Goal: Transaction & Acquisition: Purchase product/service

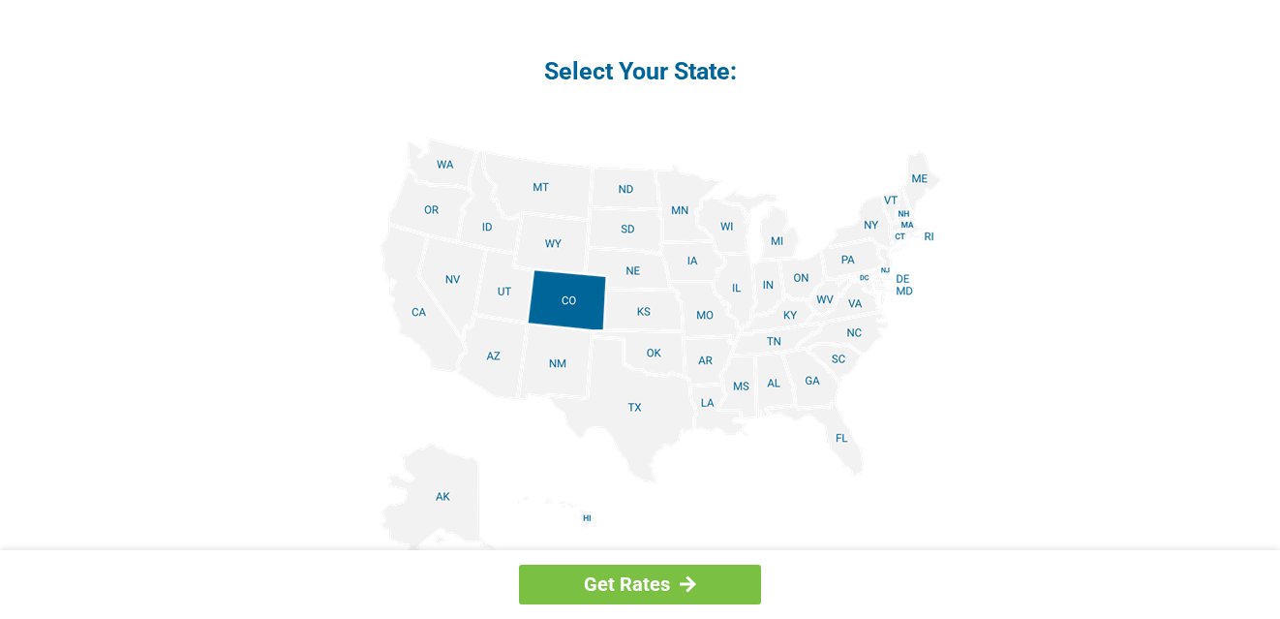
scroll to position [2288, 0]
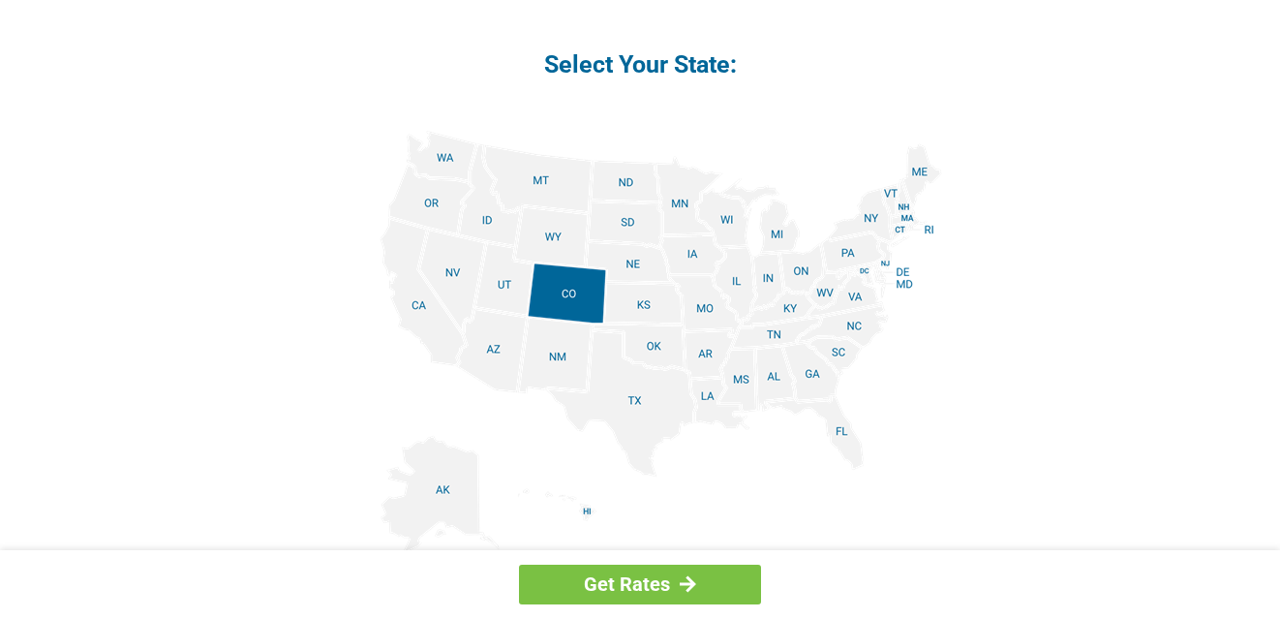
click at [853, 455] on img at bounding box center [640, 349] width 604 height 437
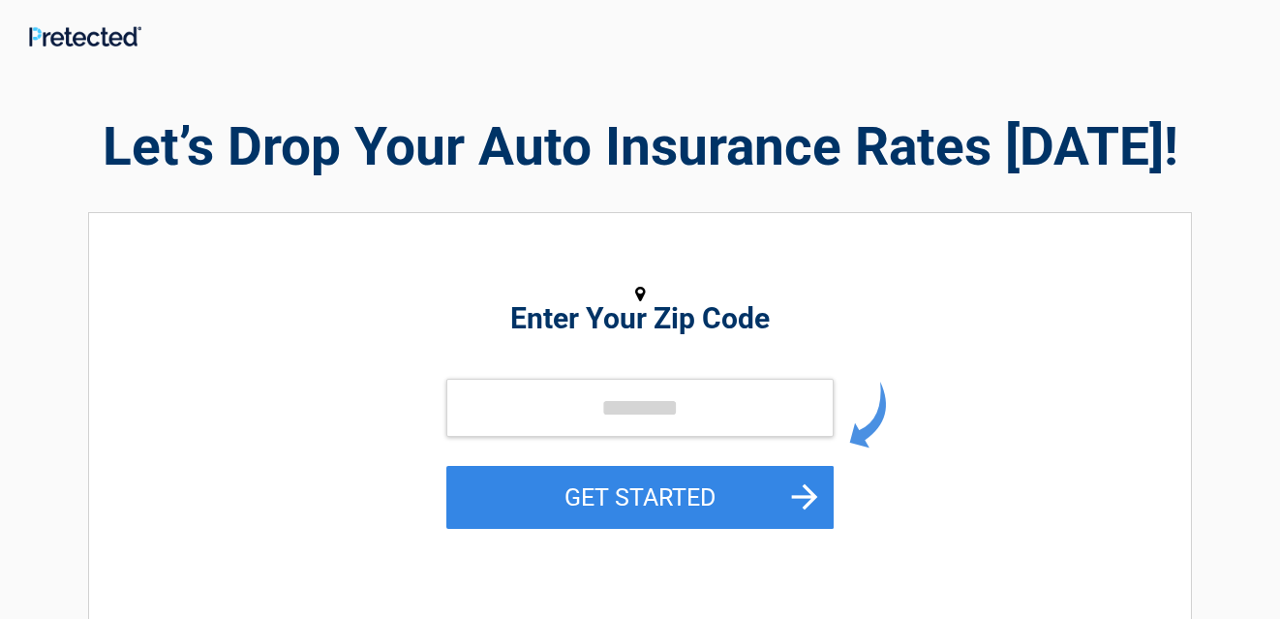
type input "*****"
